Goal: Task Accomplishment & Management: Use online tool/utility

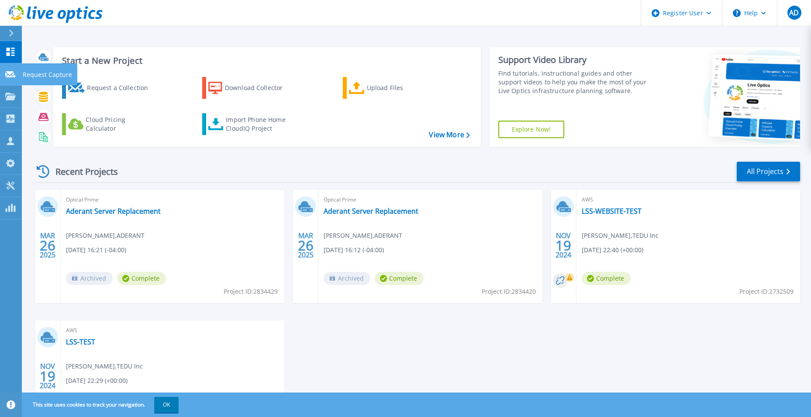
click at [14, 82] on link "Request Capture Request Capture" at bounding box center [11, 74] width 22 height 22
click at [11, 99] on icon at bounding box center [10, 96] width 10 height 7
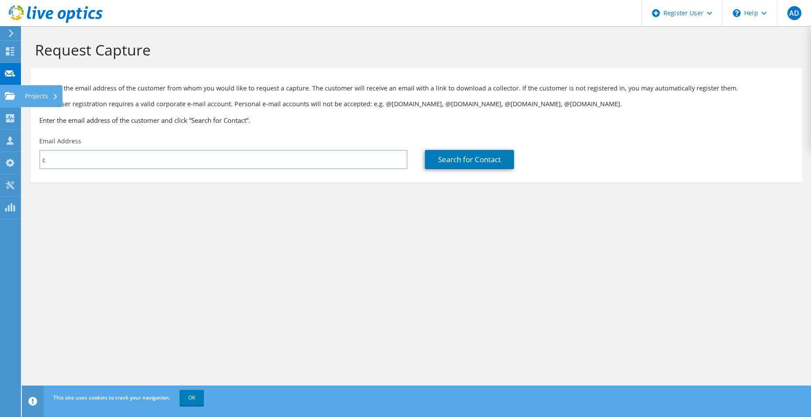
type input "c"
drag, startPoint x: 6, startPoint y: 97, endPoint x: 12, endPoint y: 100, distance: 6.5
click at [6, 97] on icon at bounding box center [10, 96] width 10 height 8
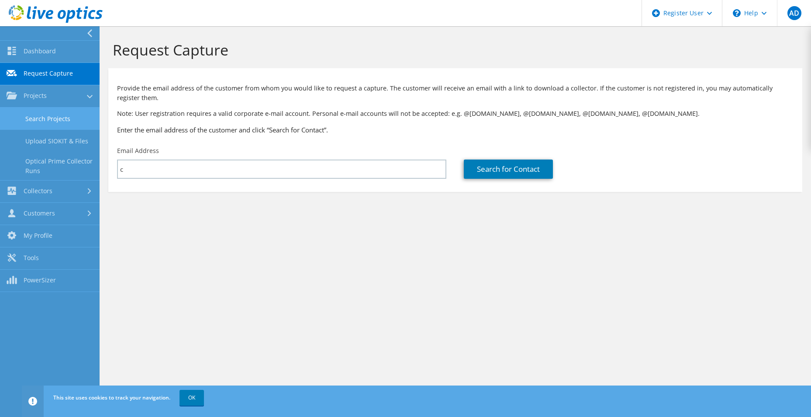
click at [44, 117] on link "Search Projects" at bounding box center [50, 118] width 100 height 22
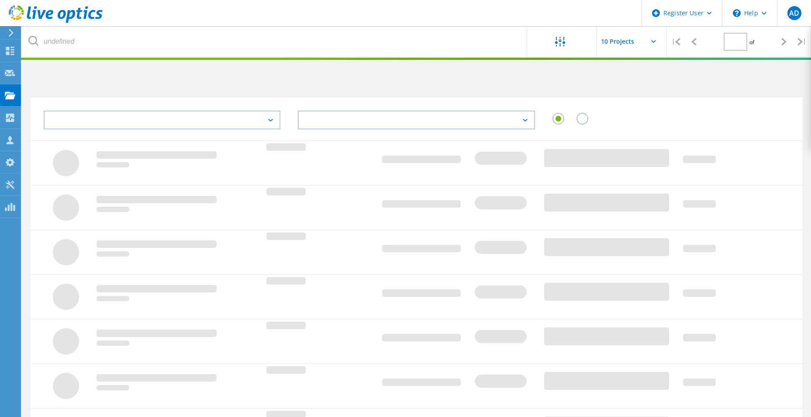
type input "1"
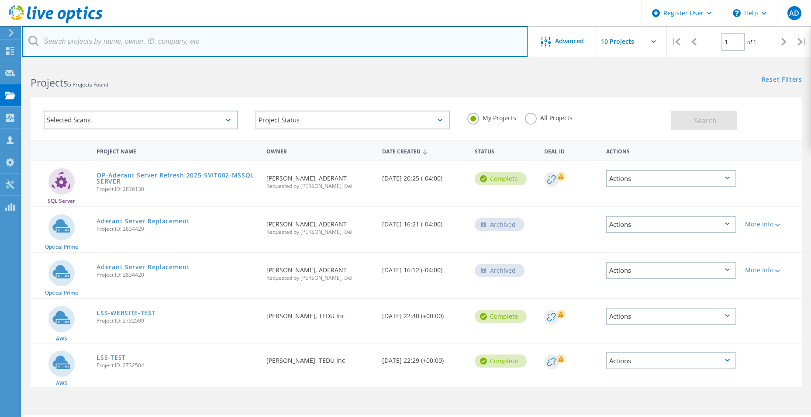
click at [139, 40] on input "text" at bounding box center [275, 41] width 506 height 31
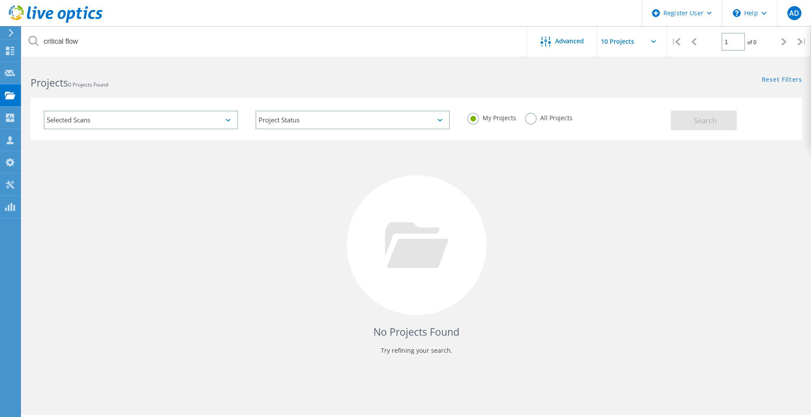
click at [547, 119] on label "All Projects" at bounding box center [549, 117] width 48 height 8
click at [0, 0] on input "All Projects" at bounding box center [0, 0] width 0 height 0
click at [725, 110] on div "Search" at bounding box center [734, 116] width 127 height 28
click at [704, 121] on span "Search" at bounding box center [705, 121] width 23 height 10
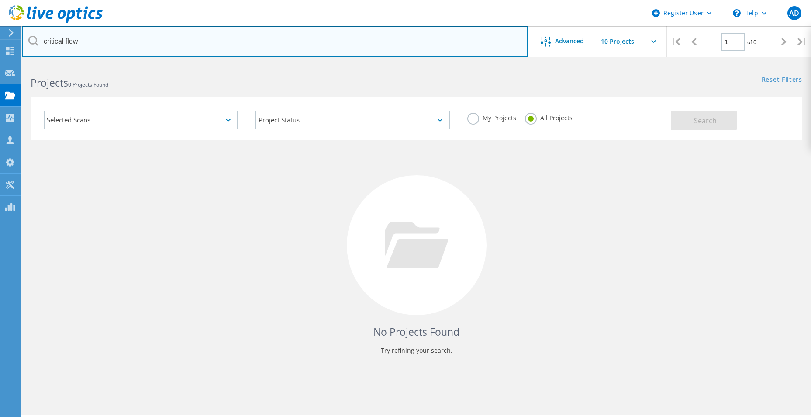
click at [107, 42] on input "critical flow" at bounding box center [275, 41] width 506 height 31
type input "enrpo"
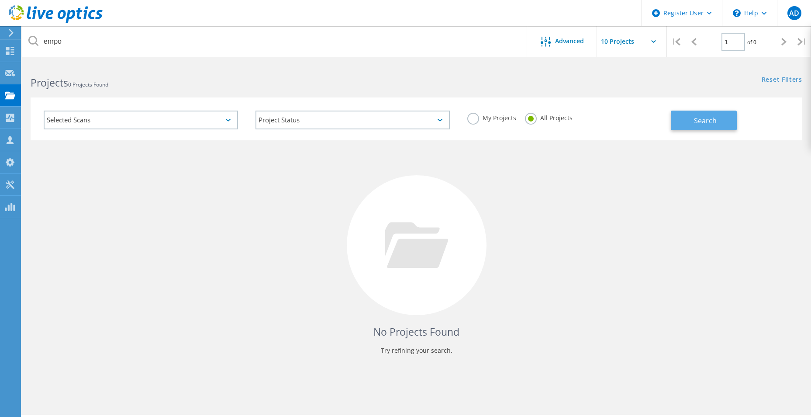
click at [718, 119] on button "Search" at bounding box center [704, 121] width 66 height 20
drag, startPoint x: 68, startPoint y: 81, endPoint x: 35, endPoint y: 81, distance: 32.3
click at [35, 81] on b "Projects" at bounding box center [50, 83] width 38 height 14
click at [33, 81] on b "Projects" at bounding box center [50, 83] width 38 height 14
drag, startPoint x: 32, startPoint y: 83, endPoint x: 116, endPoint y: 83, distance: 83.9
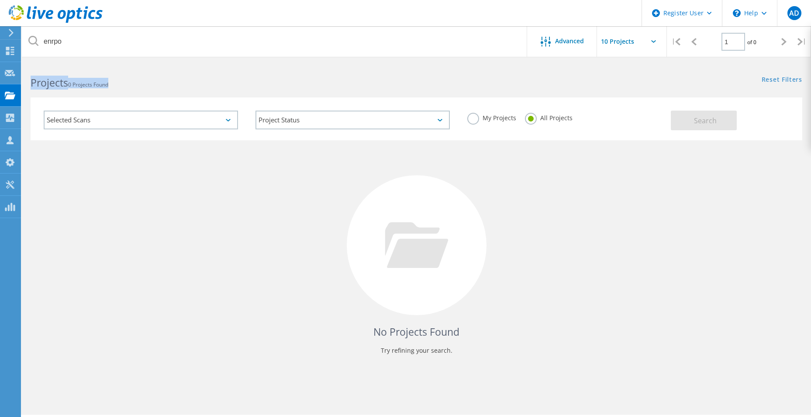
click at [116, 83] on h2 "Projects 0 Projects Found" at bounding box center [219, 83] width 377 height 14
click at [116, 84] on h2 "Projects 0 Projects Found" at bounding box center [219, 83] width 377 height 14
drag, startPoint x: 32, startPoint y: 86, endPoint x: 107, endPoint y: 90, distance: 75.3
click at [107, 90] on lo-project-search-form "enrpo Advanced | 1 of 0 | Email Address Project Name Company Date Created Proje…" at bounding box center [417, 101] width 790 height 77
drag, startPoint x: 107, startPoint y: 90, endPoint x: 121, endPoint y: 90, distance: 13.5
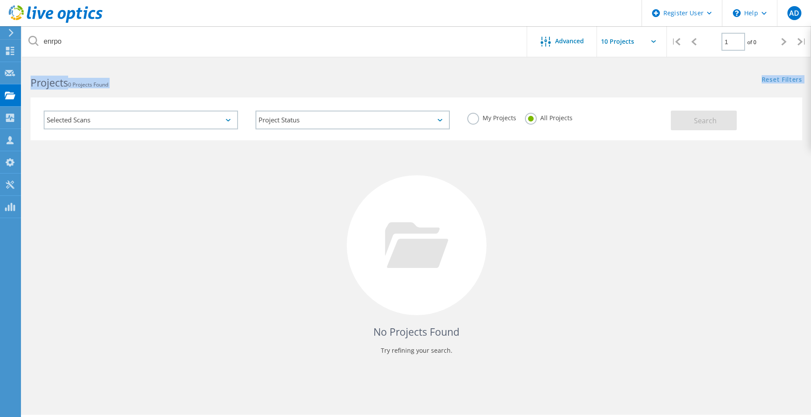
click at [121, 90] on div "Selected Scans Project Status In Progress Complete Published Anonymous Archived…" at bounding box center [417, 114] width 790 height 54
drag, startPoint x: 73, startPoint y: 85, endPoint x: 112, endPoint y: 87, distance: 38.9
click at [108, 87] on span "0 Projects Found" at bounding box center [88, 84] width 40 height 7
drag, startPoint x: 112, startPoint y: 87, endPoint x: 120, endPoint y: 90, distance: 8.6
click at [120, 90] on div "Selected Scans Project Status In Progress Complete Published Anonymous Archived…" at bounding box center [417, 114] width 790 height 54
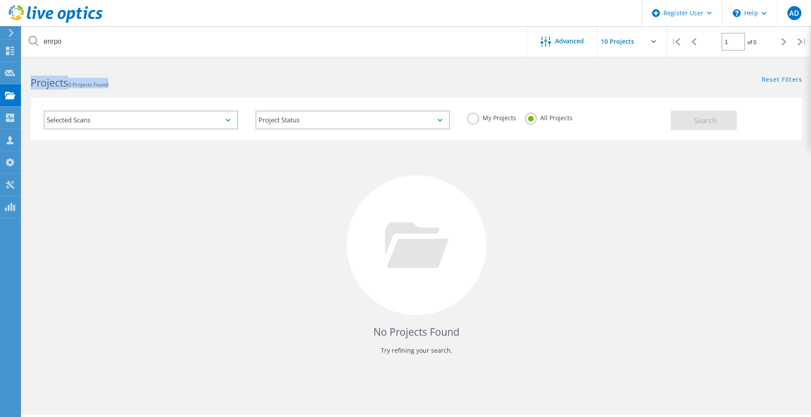
drag, startPoint x: 117, startPoint y: 85, endPoint x: 28, endPoint y: 82, distance: 89.6
click at [28, 82] on div "Projects 0 Projects Found" at bounding box center [219, 74] width 395 height 23
drag, startPoint x: 28, startPoint y: 82, endPoint x: 84, endPoint y: 84, distance: 56.4
click at [84, 84] on span "0 Projects Found" at bounding box center [88, 84] width 40 height 7
drag, startPoint x: 520, startPoint y: 246, endPoint x: 532, endPoint y: 251, distance: 13.1
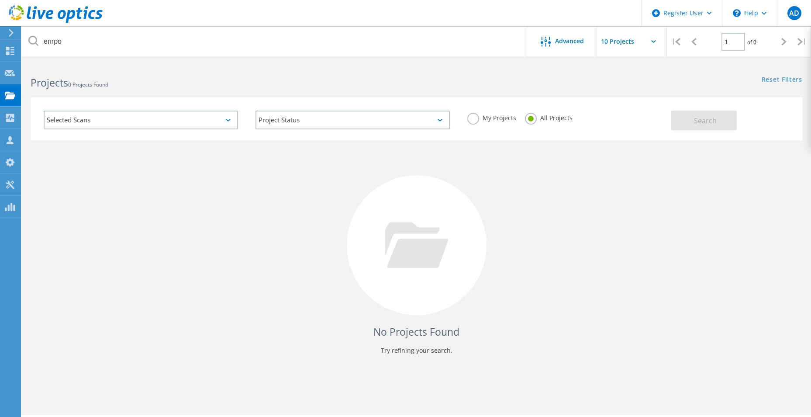
click at [520, 246] on div "No Projects Found Try refining your search." at bounding box center [417, 253] width 772 height 226
